Goal: Information Seeking & Learning: Check status

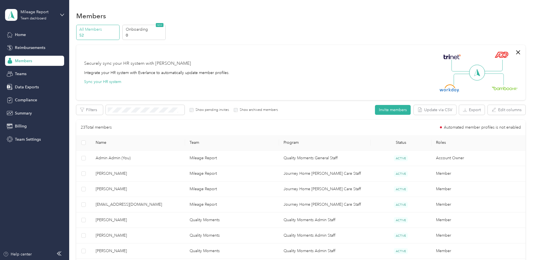
click at [25, 61] on span "Members" at bounding box center [23, 61] width 17 height 6
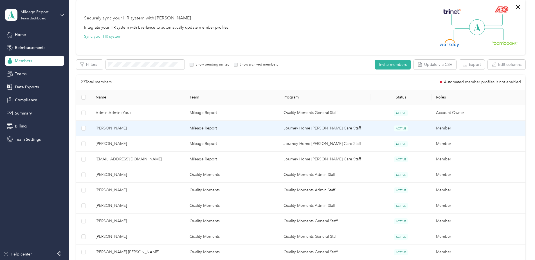
scroll to position [169, 0]
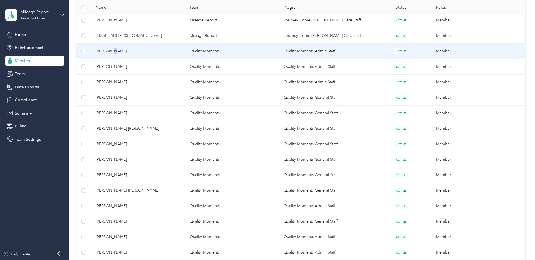
click at [110, 49] on span "[PERSON_NAME]" at bounding box center [138, 51] width 85 height 6
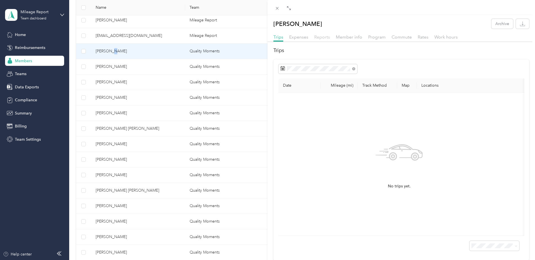
click at [324, 37] on span "Reports" at bounding box center [322, 36] width 16 height 5
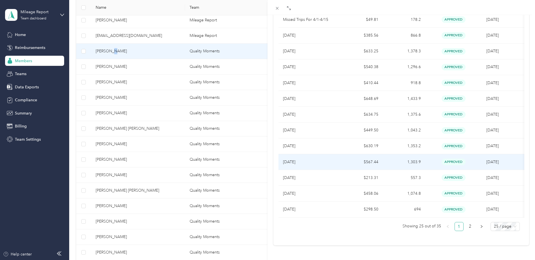
scroll to position [120, 0]
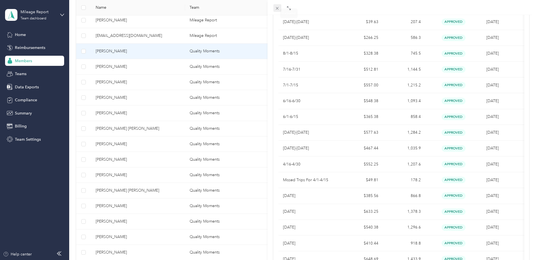
click at [278, 7] on icon at bounding box center [277, 8] width 5 height 5
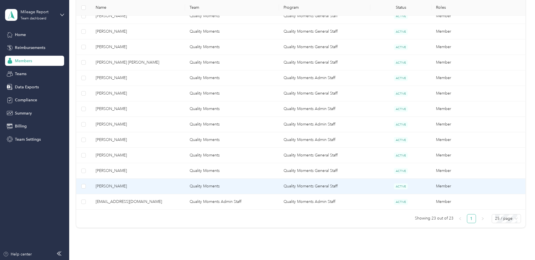
scroll to position [328, 0]
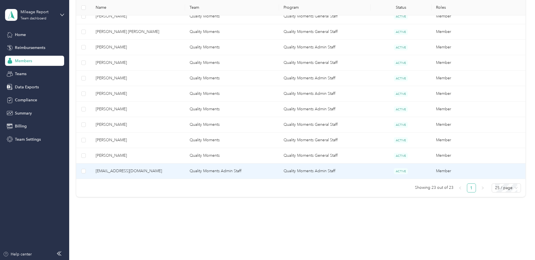
click at [160, 172] on span "[EMAIL_ADDRESS][DOMAIN_NAME]" at bounding box center [138, 171] width 85 height 6
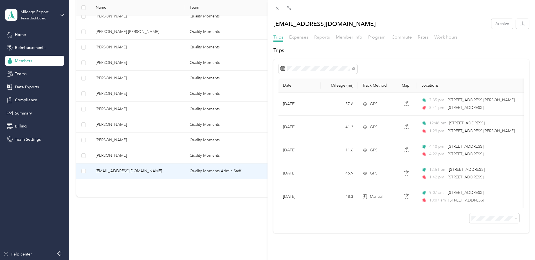
click at [322, 37] on span "Reports" at bounding box center [322, 36] width 16 height 5
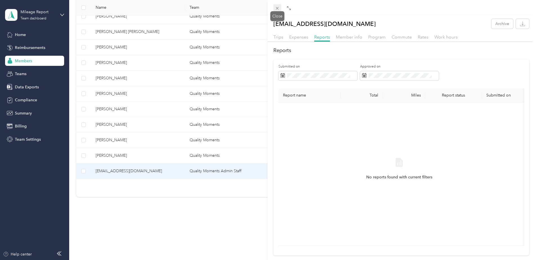
click at [279, 9] on icon at bounding box center [277, 8] width 5 height 5
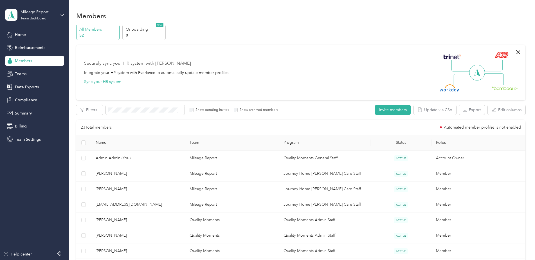
click at [30, 60] on span "Members" at bounding box center [23, 61] width 17 height 6
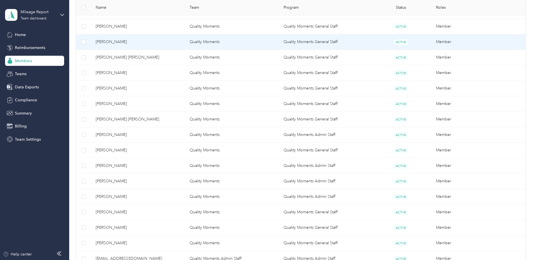
scroll to position [328, 0]
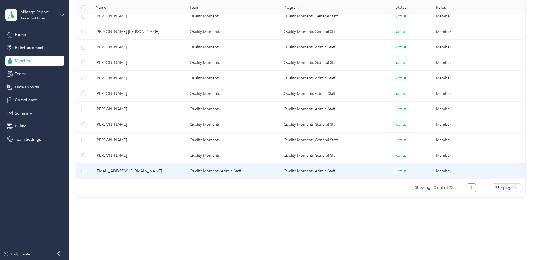
click at [136, 173] on span "[EMAIL_ADDRESS][DOMAIN_NAME]" at bounding box center [138, 171] width 85 height 6
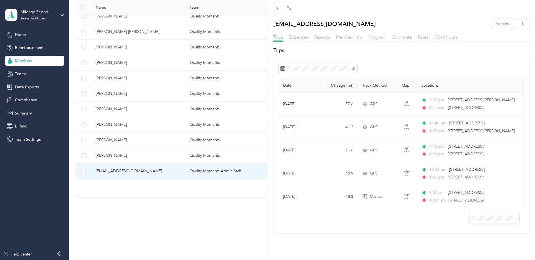
click at [376, 39] on span "Program" at bounding box center [377, 36] width 17 height 5
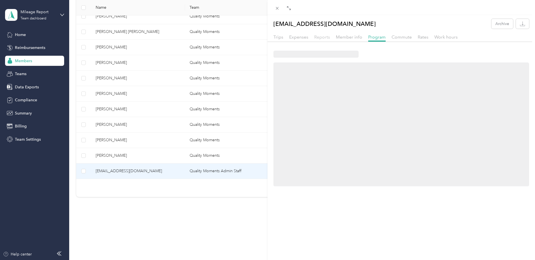
click at [329, 37] on span "Reports" at bounding box center [322, 36] width 16 height 5
